Goal: Find specific page/section: Find specific page/section

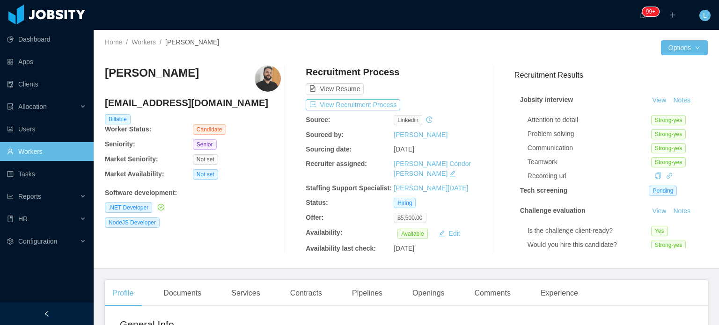
click at [181, 108] on h4 "juliolemesti@gmail.com" at bounding box center [193, 102] width 176 height 13
copy h4 "juliolemesti@gmail.com"
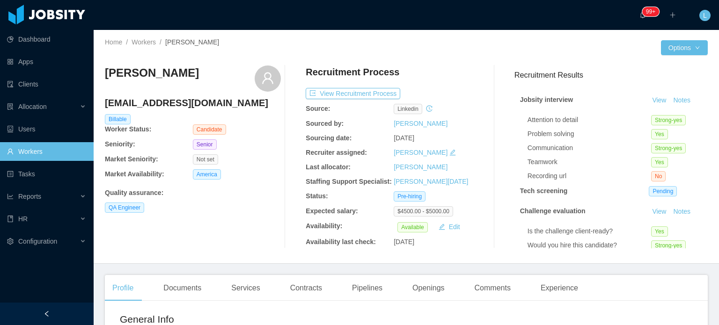
scroll to position [47, 0]
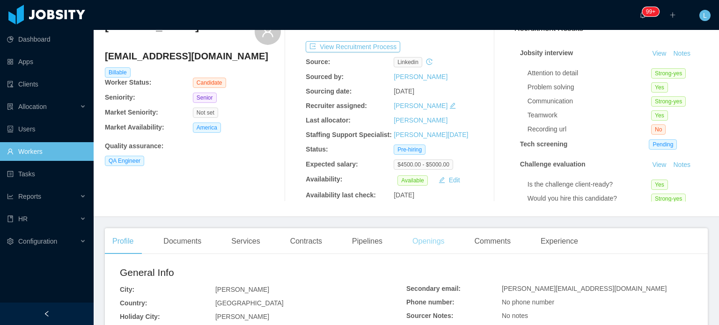
click at [415, 241] on div "Openings" at bounding box center [428, 241] width 47 height 26
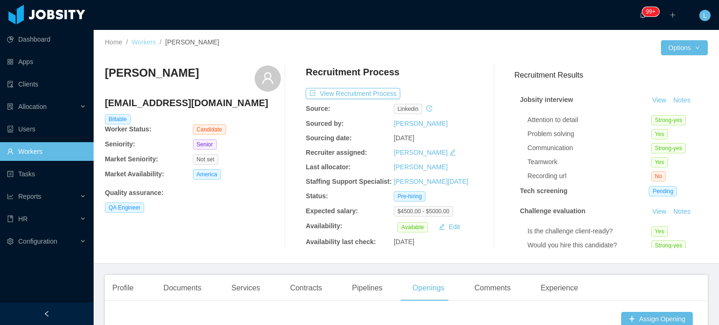
click at [144, 44] on link "Workers" at bounding box center [143, 41] width 24 height 7
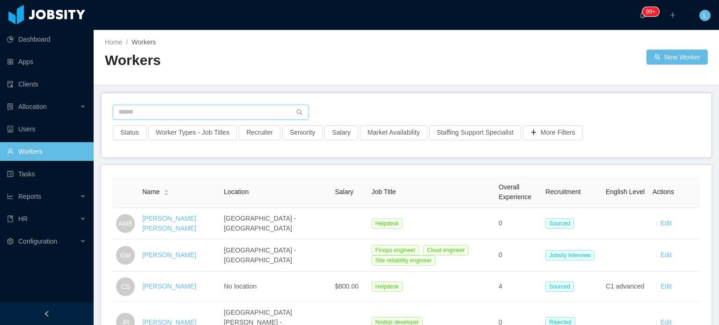
click at [185, 115] on input "text" at bounding box center [211, 112] width 196 height 15
paste input "**********"
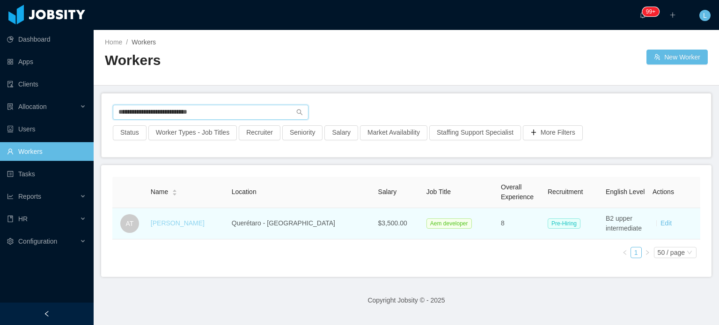
type input "**********"
click at [169, 226] on link "Adrián Trejo" at bounding box center [178, 222] width 54 height 7
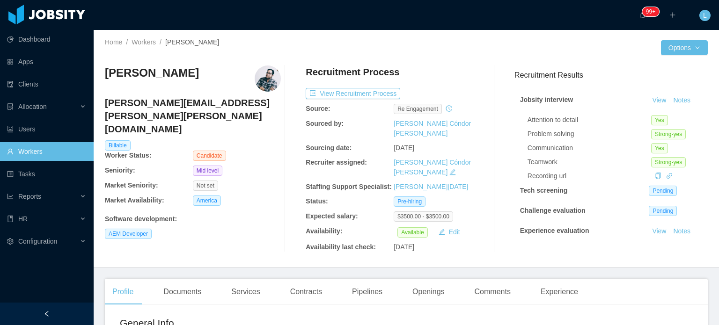
click at [151, 76] on h3 "Adrián Trejo" at bounding box center [152, 73] width 94 height 15
copy h3 "Adrián Trejo"
